Goal: Information Seeking & Learning: Learn about a topic

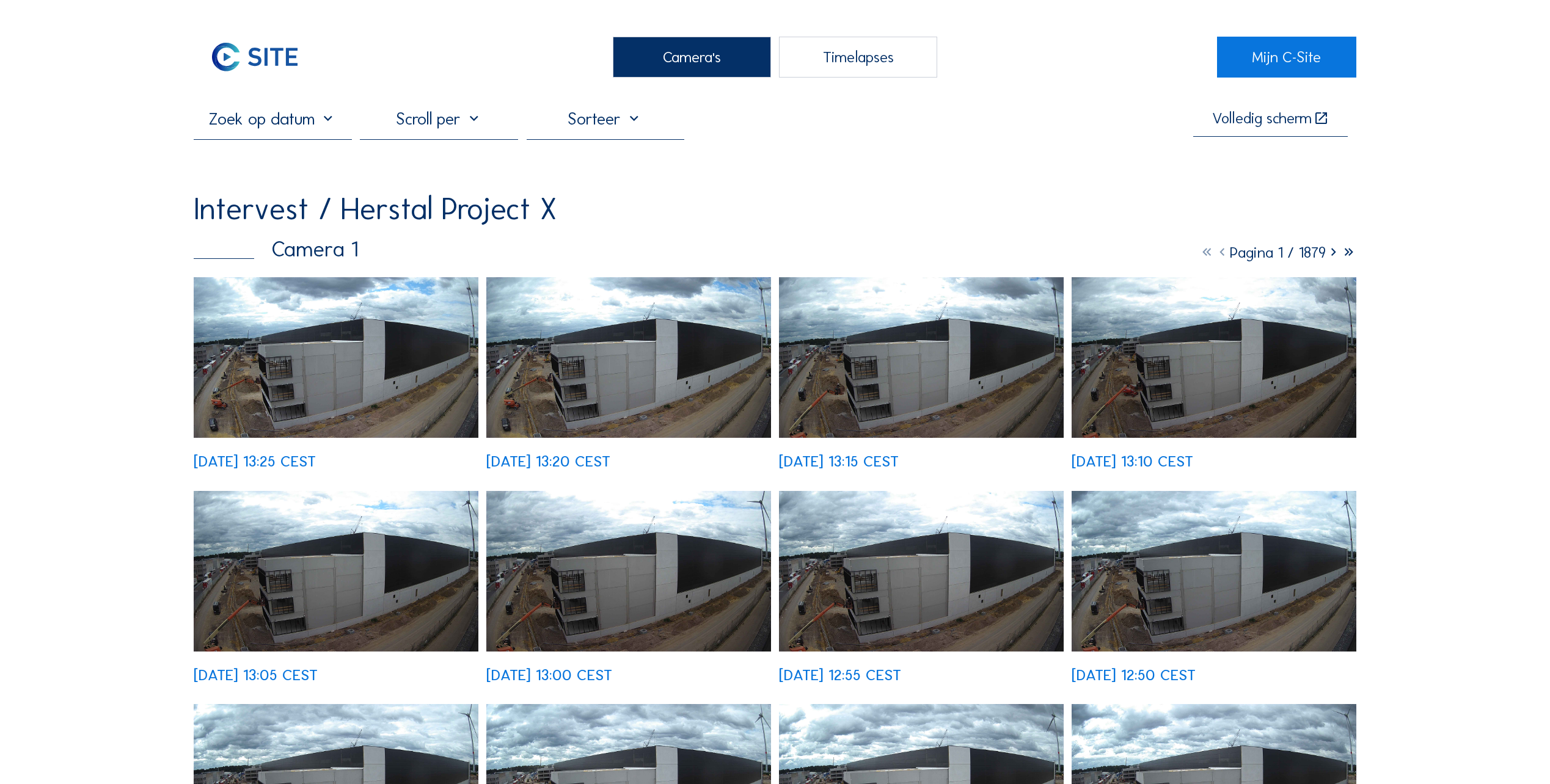
click at [300, 408] on img at bounding box center [336, 358] width 285 height 161
click at [328, 345] on img at bounding box center [336, 358] width 285 height 161
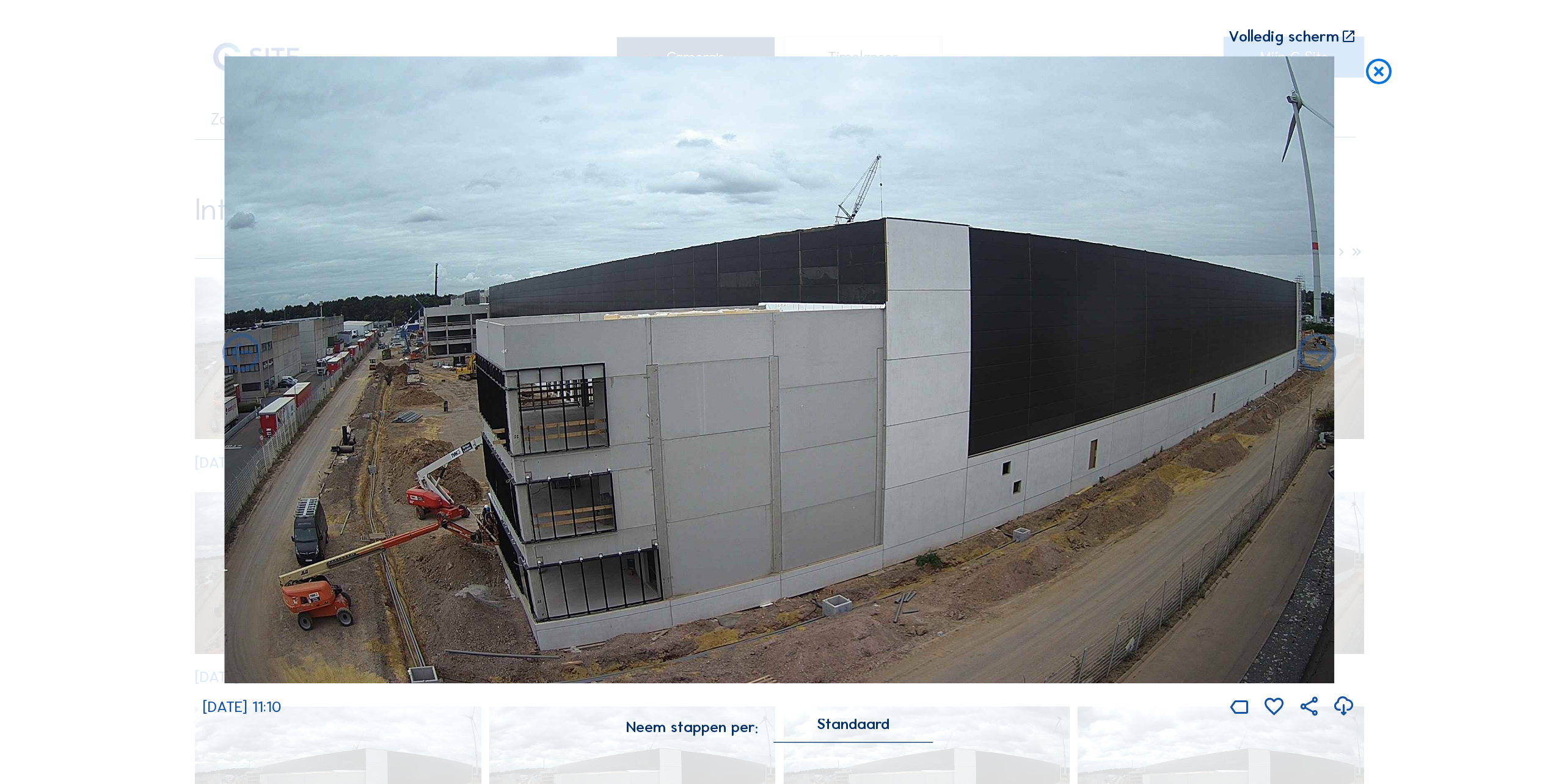
click at [1374, 78] on icon at bounding box center [1378, 71] width 30 height 32
